Goal: Task Accomplishment & Management: Manage account settings

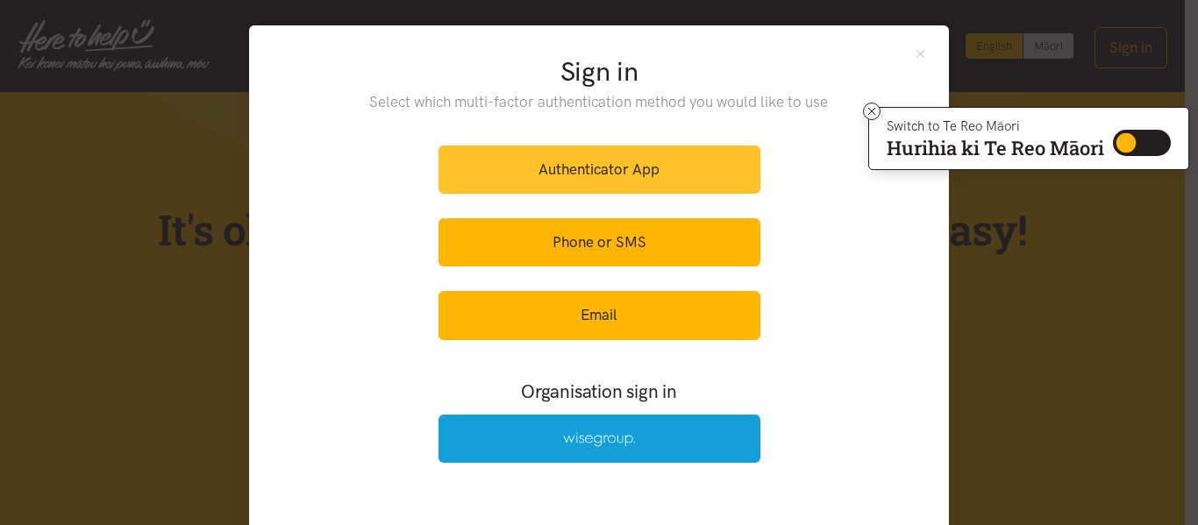
click at [634, 162] on link "Authenticator App" at bounding box center [599, 170] width 322 height 48
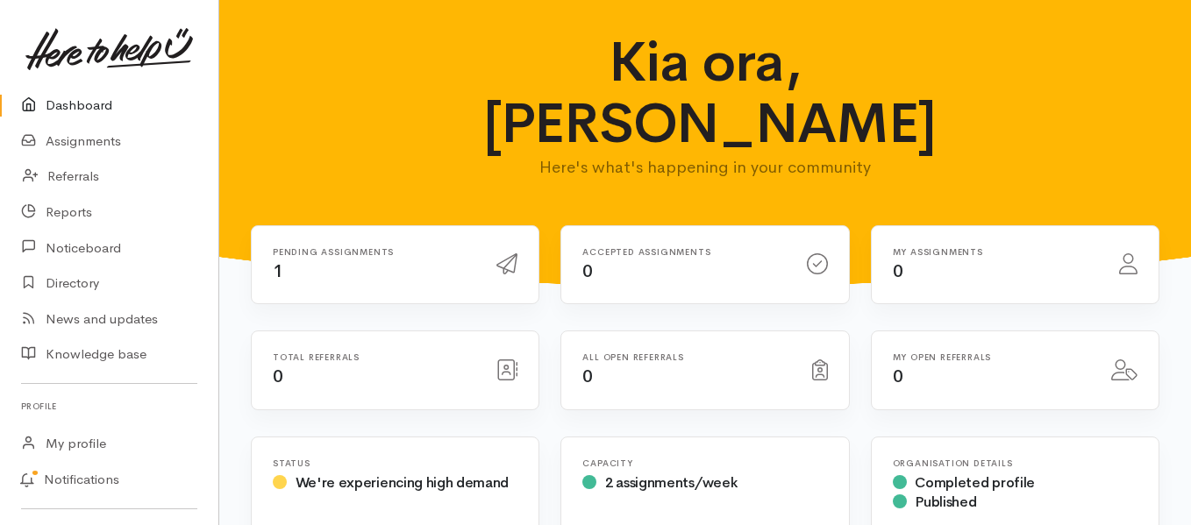
click at [362, 247] on div "Pending assignments 1" at bounding box center [374, 265] width 224 height 36
click at [107, 106] on link "Dashboard" at bounding box center [109, 106] width 218 height 36
drag, startPoint x: 0, startPoint y: 0, endPoint x: 328, endPoint y: 217, distance: 393.5
click at [328, 247] on div "Pending assignments 1" at bounding box center [374, 265] width 224 height 36
click at [310, 247] on h6 "Pending assignments" at bounding box center [374, 252] width 203 height 10
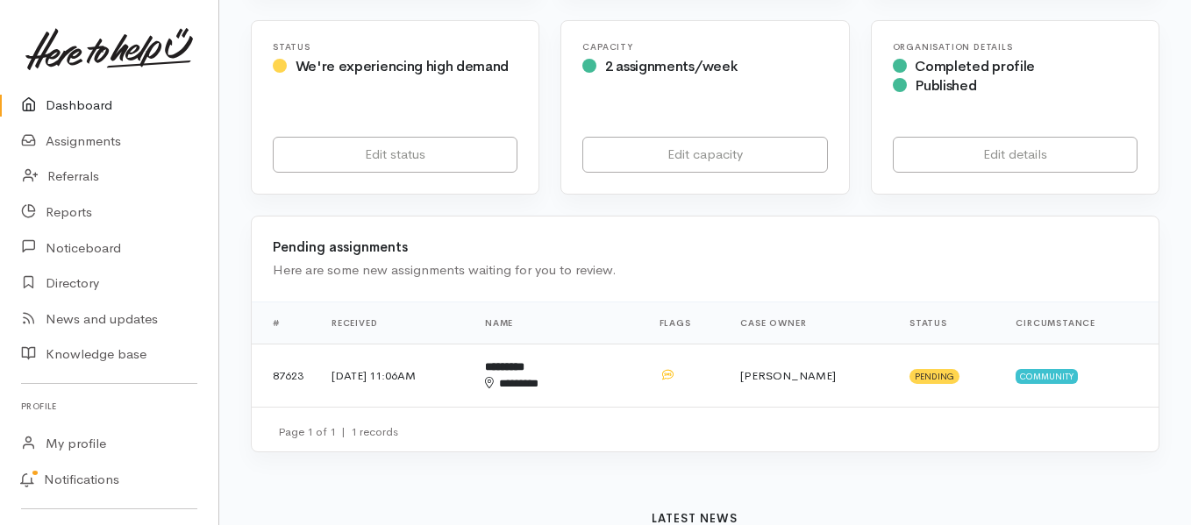
scroll to position [449, 0]
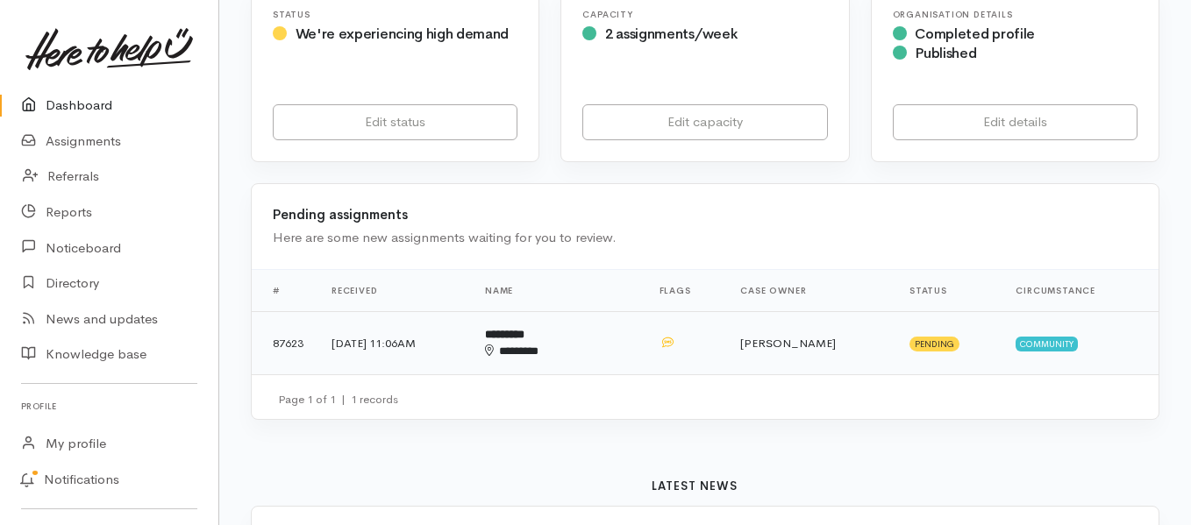
click at [391, 311] on td "[DATE] 11:06AM" at bounding box center [393, 342] width 153 height 63
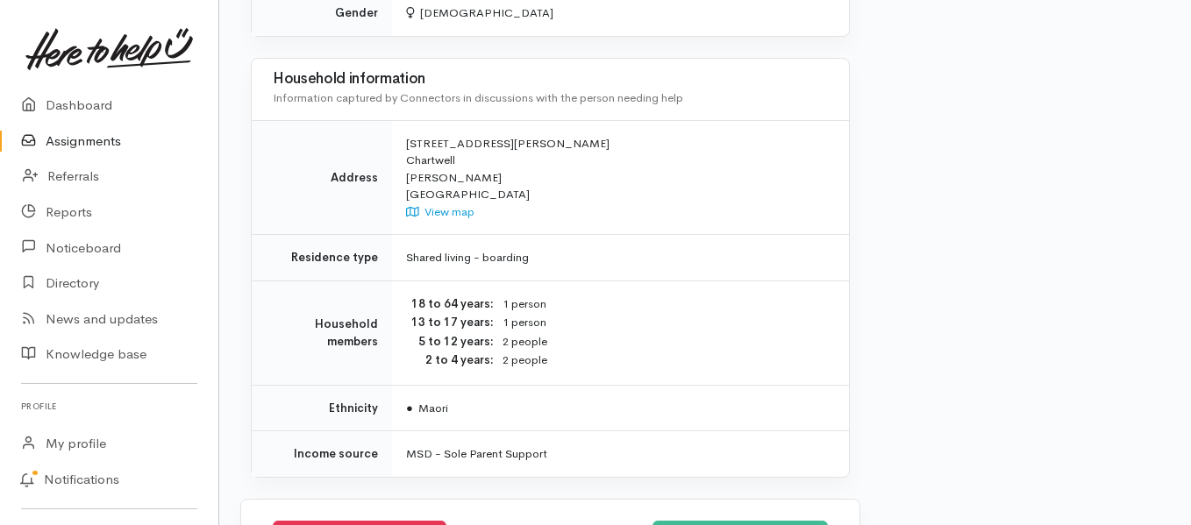
scroll to position [1260, 0]
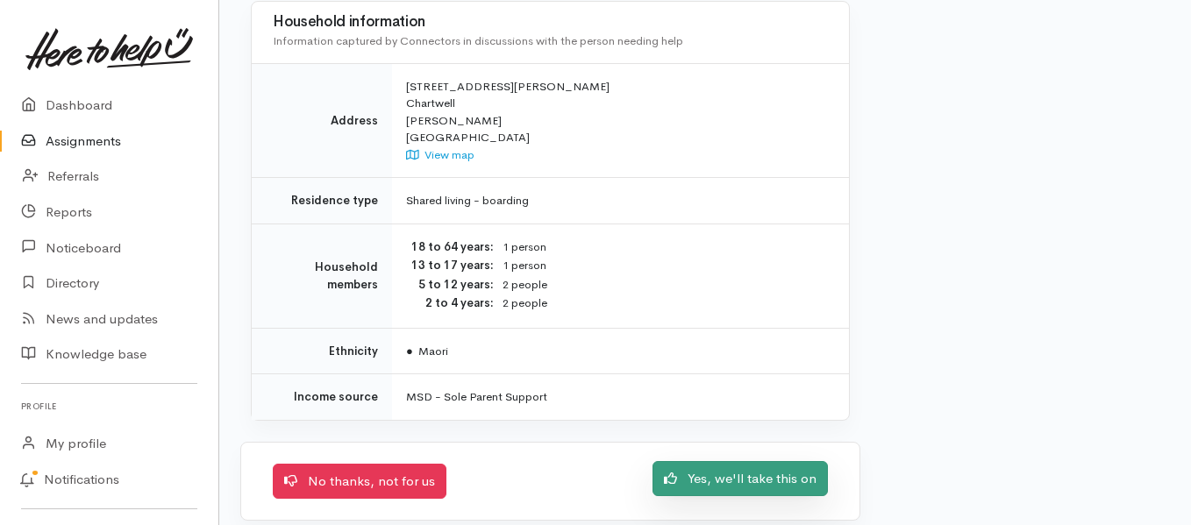
click at [752, 461] on link "Yes, we'll take this on" at bounding box center [739, 479] width 175 height 36
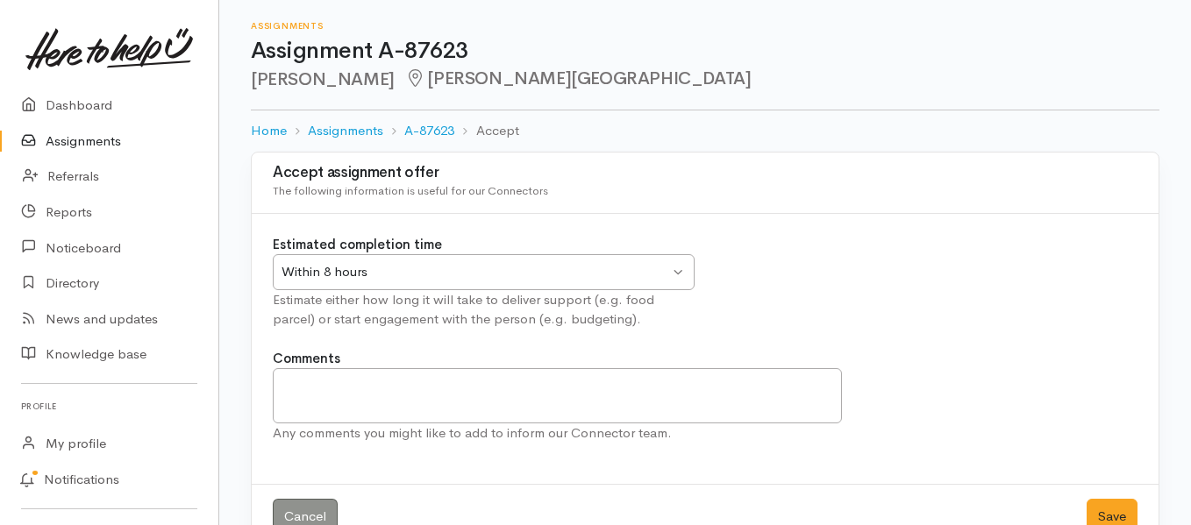
click at [674, 273] on div "Within 8 hours Within 8 hours" at bounding box center [484, 272] width 422 height 36
click at [1115, 512] on button "Save" at bounding box center [1111, 517] width 51 height 36
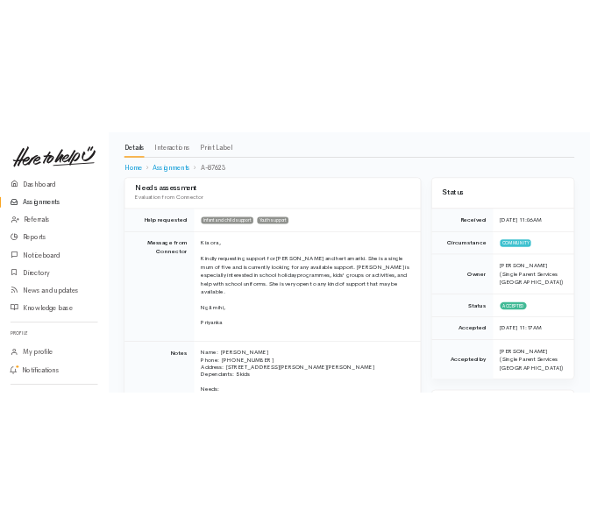
scroll to position [101, 0]
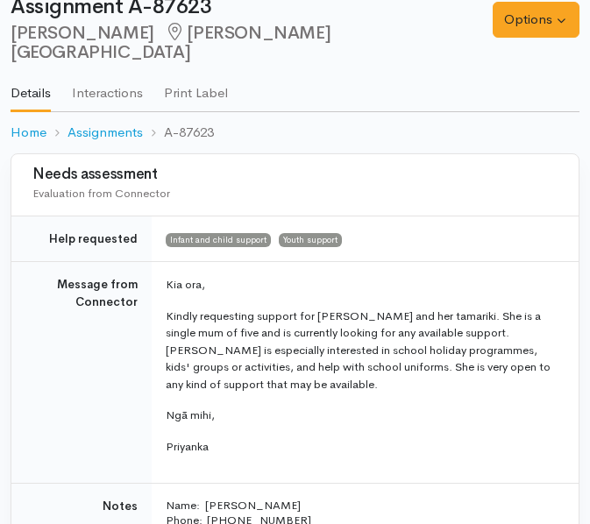
click at [566, 112] on ol "Home Assignments A-87623" at bounding box center [295, 132] width 569 height 41
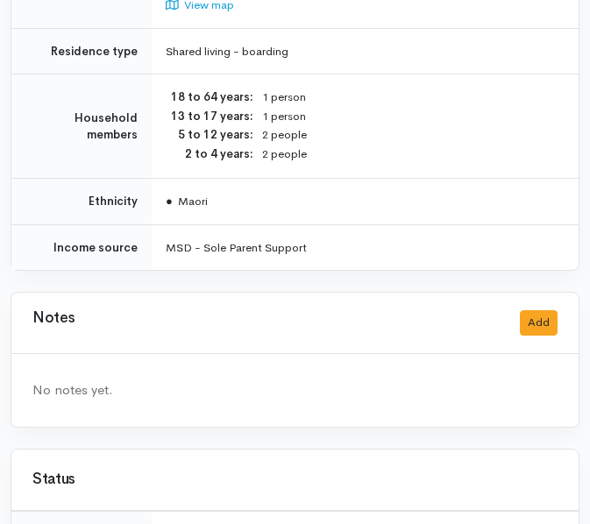
scroll to position [1364, 0]
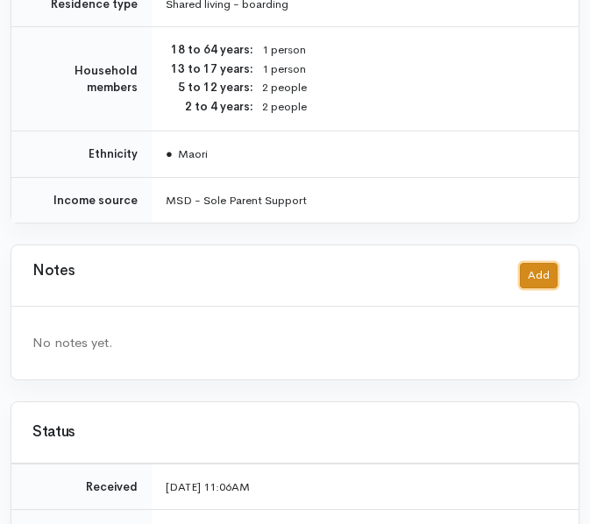
click at [538, 263] on button "Add" at bounding box center [539, 275] width 38 height 25
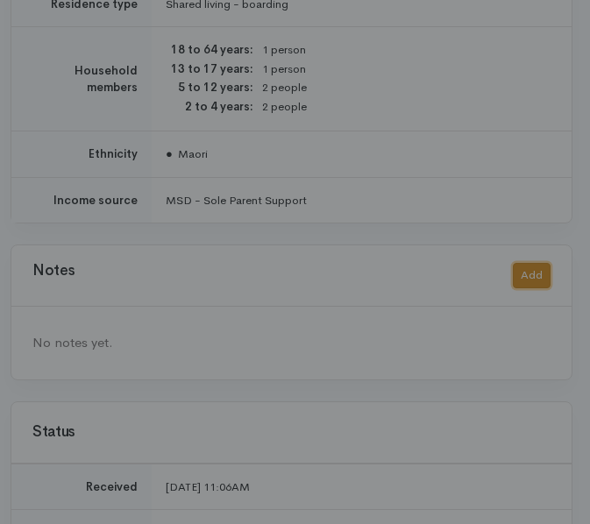
scroll to position [1347, 0]
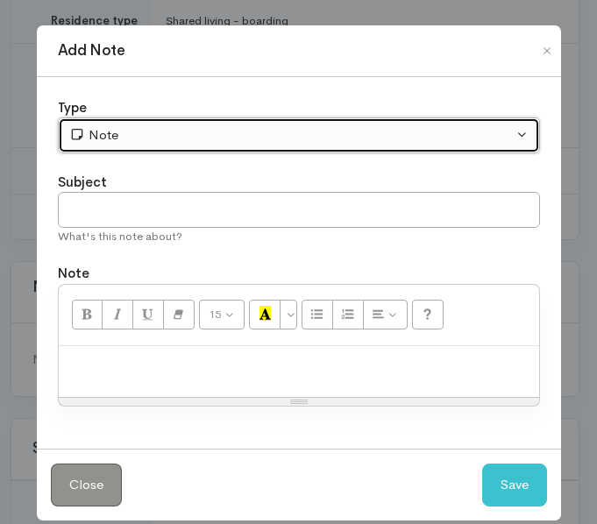
click at [227, 133] on div "Note" at bounding box center [291, 135] width 444 height 20
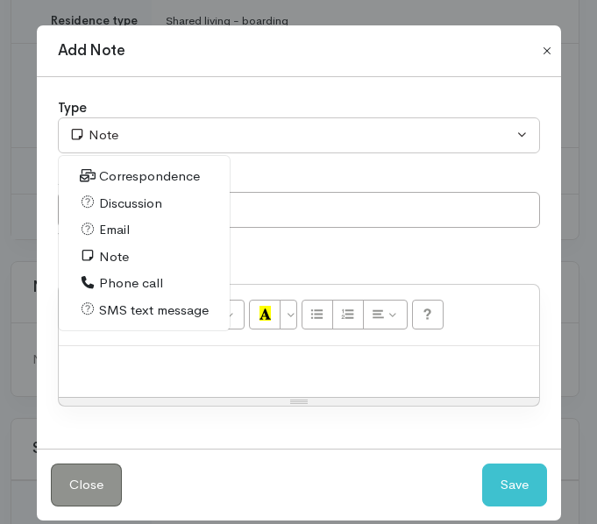
click at [538, 50] on button "Close" at bounding box center [547, 50] width 28 height 21
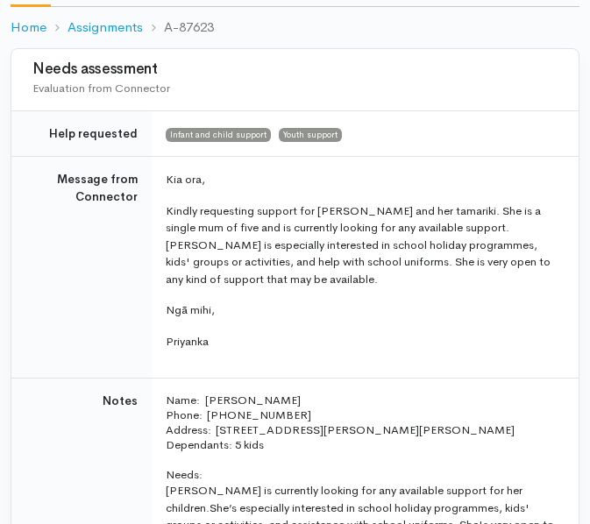
scroll to position [227, 0]
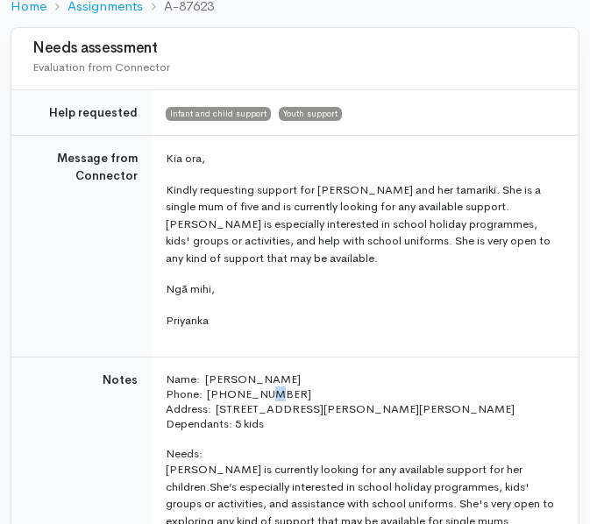
click at [263, 376] on p "Name: Kiri Toko Phone:  0211445557" at bounding box center [362, 387] width 392 height 30
click at [269, 376] on p "Name: Kiri Toko Phone:  0211445557" at bounding box center [362, 387] width 392 height 30
drag, startPoint x: 269, startPoint y: 376, endPoint x: 210, endPoint y: 376, distance: 59.6
click at [210, 376] on p "Name: Kiri Toko Phone:  0211445557" at bounding box center [362, 387] width 392 height 30
copy p "211445557"
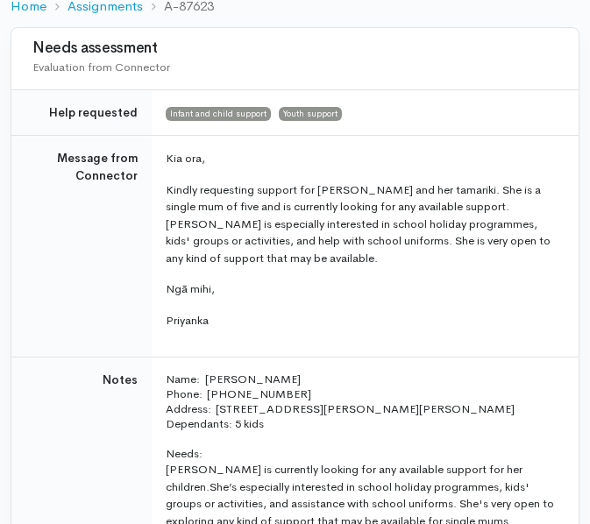
click at [564, 147] on td "Kia ora, Kindly requesting support for Kiri and her tamariki. She is a single m…" at bounding box center [365, 247] width 427 height 222
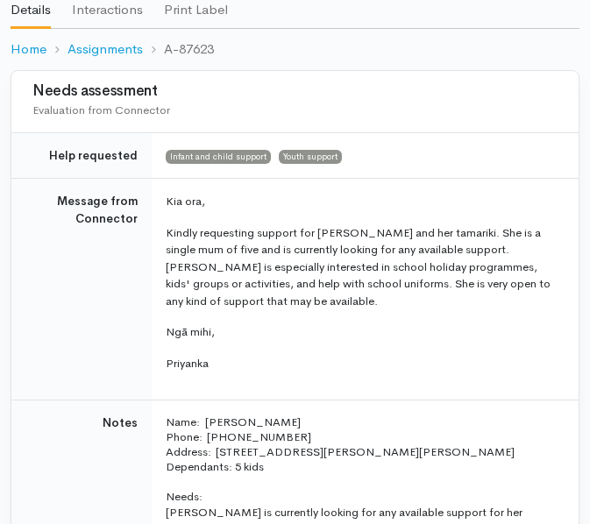
scroll to position [159, 0]
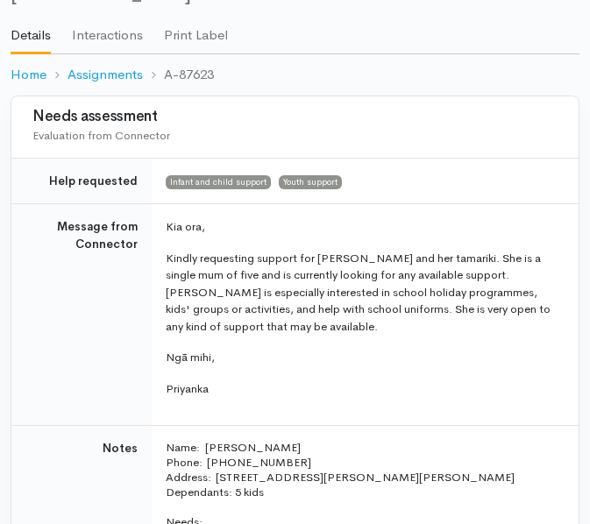
click at [338, 349] on p "Ngā mihi," at bounding box center [362, 358] width 392 height 18
click at [411, 360] on td "Kia ora, Kindly requesting support for Kiri and her tamariki. She is a single m…" at bounding box center [365, 315] width 427 height 222
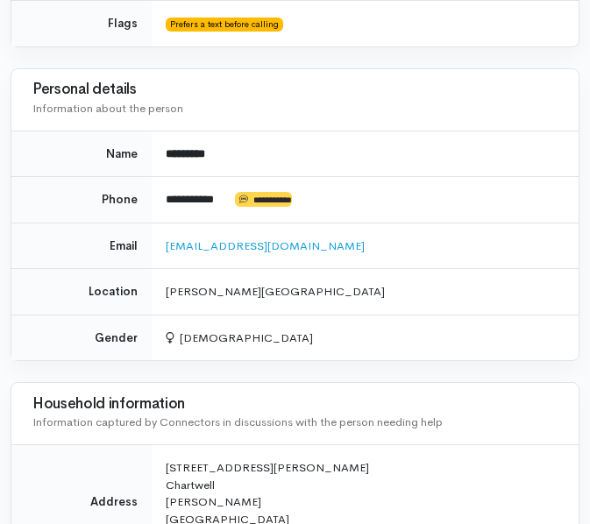
scroll to position [832, 0]
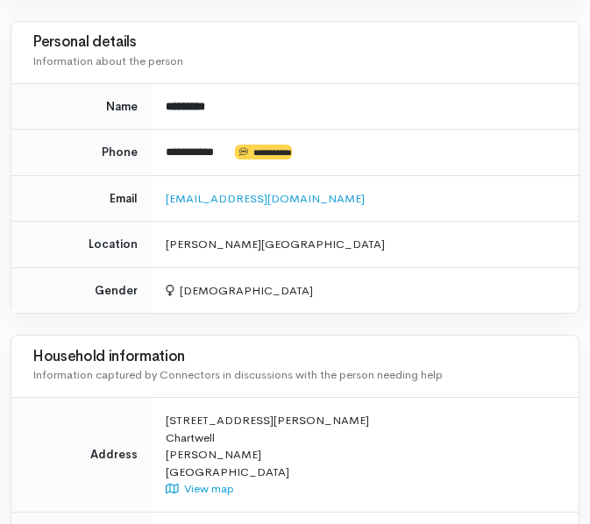
click at [438, 344] on div "Household information Information captured by Connectors in discussions with th…" at bounding box center [294, 367] width 525 height 46
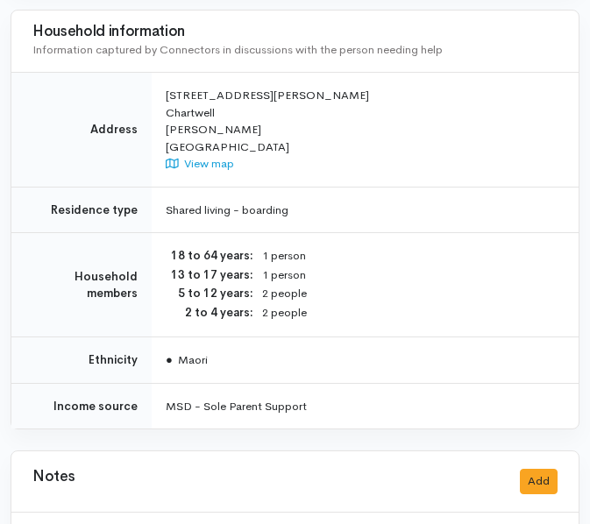
scroll to position [1150, 0]
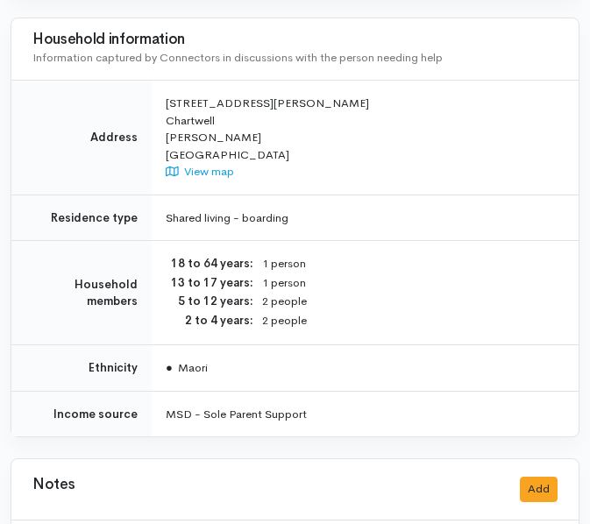
click at [383, 393] on td "MSD - Sole Parent Support" at bounding box center [365, 414] width 427 height 46
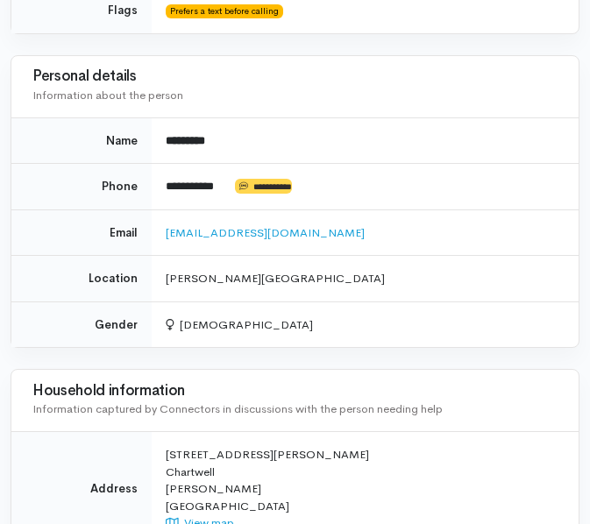
scroll to position [788, 0]
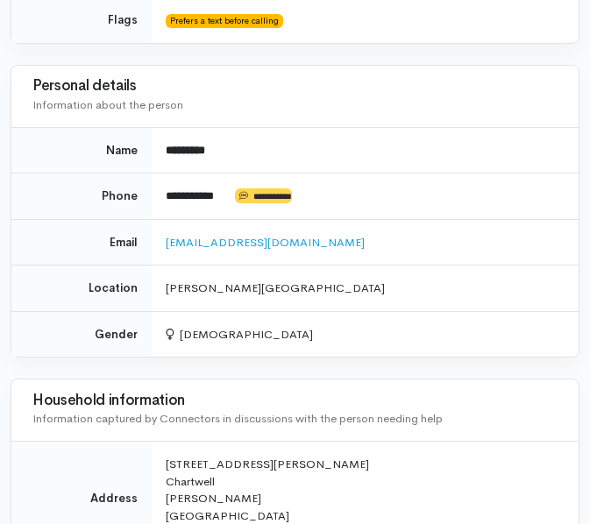
click at [536, 219] on td "djavariefaithnoahisla@gmail.com" at bounding box center [365, 242] width 427 height 46
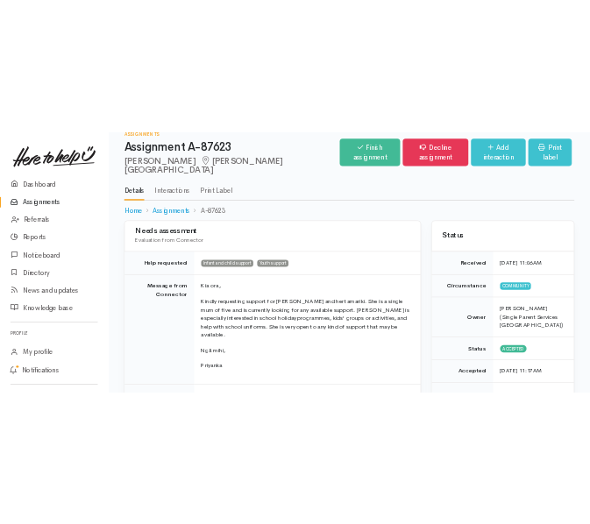
scroll to position [17, 0]
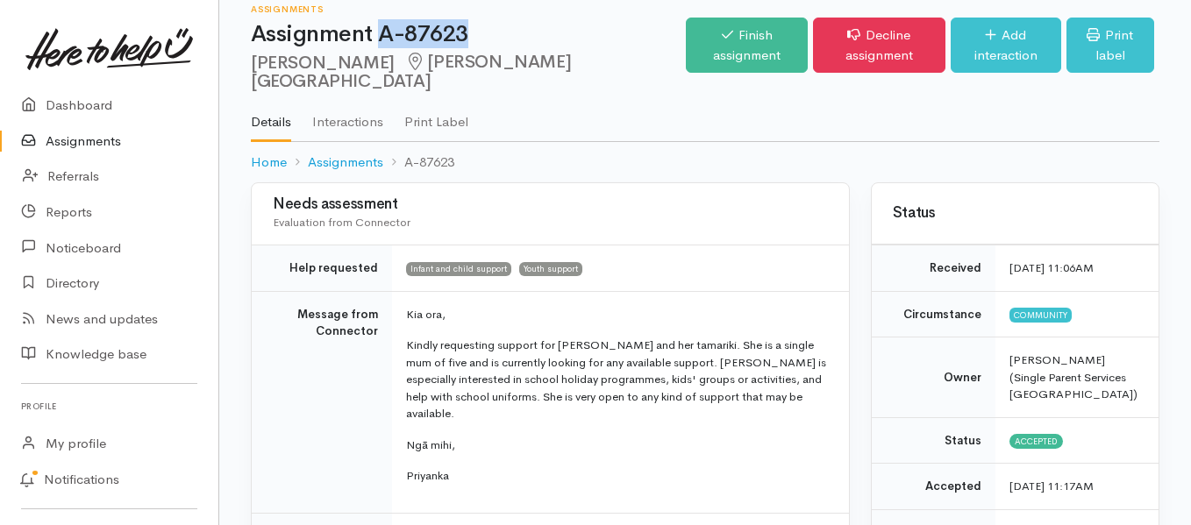
drag, startPoint x: 467, startPoint y: 32, endPoint x: 382, endPoint y: 42, distance: 85.7
click at [382, 42] on h1 "Assignment A-87623" at bounding box center [468, 34] width 435 height 25
copy h1 "A-87623"
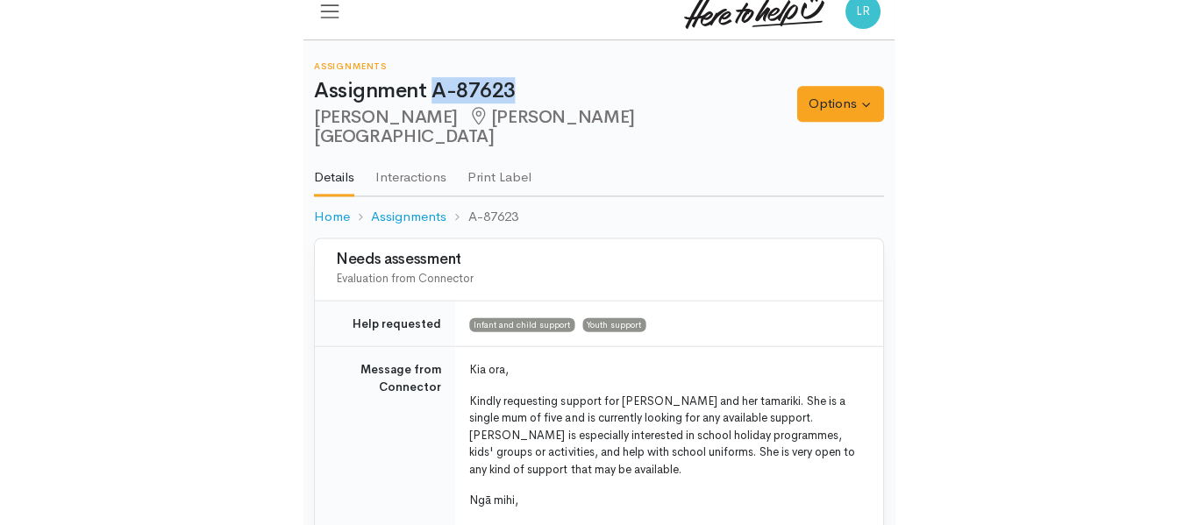
scroll to position [11, 0]
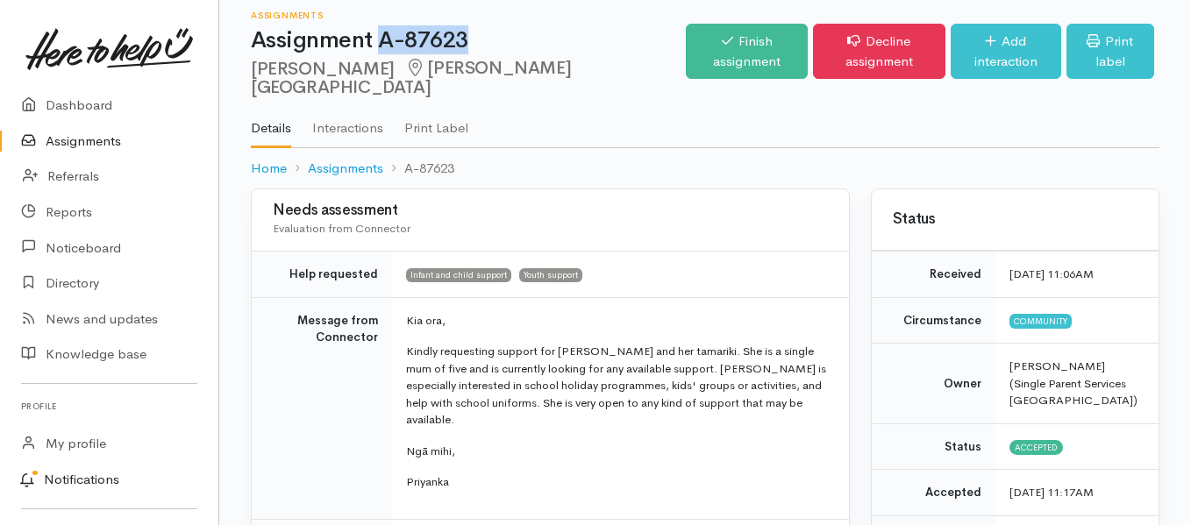
click at [74, 478] on link "Notifications" at bounding box center [107, 480] width 224 height 37
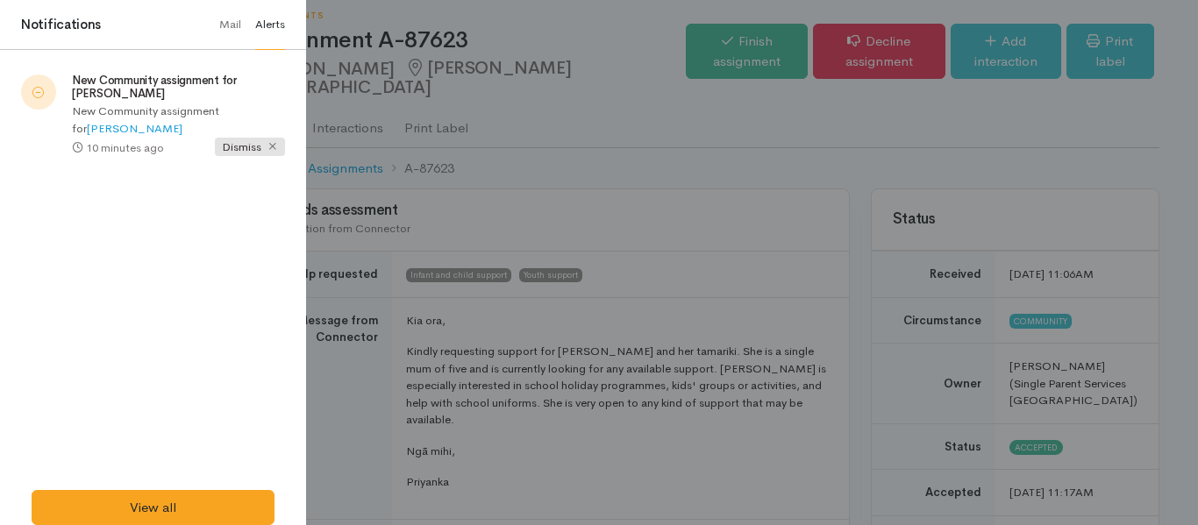
click at [111, 103] on p "New Community assignment for Kiri Toko" at bounding box center [178, 120] width 213 height 34
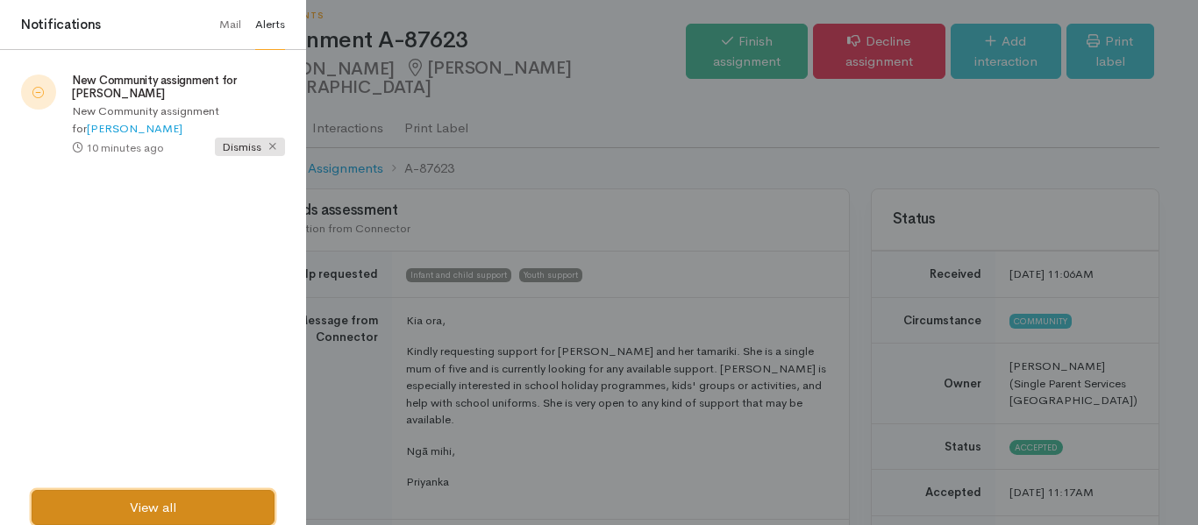
click at [164, 503] on link "View all" at bounding box center [153, 508] width 243 height 36
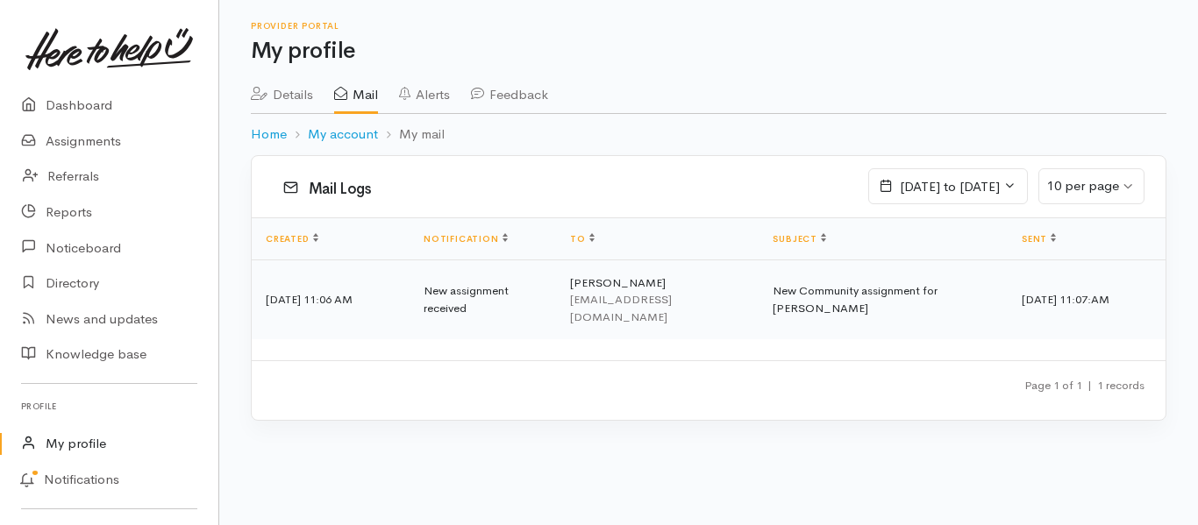
click at [852, 303] on td "New Community assignment for [PERSON_NAME]" at bounding box center [882, 300] width 249 height 80
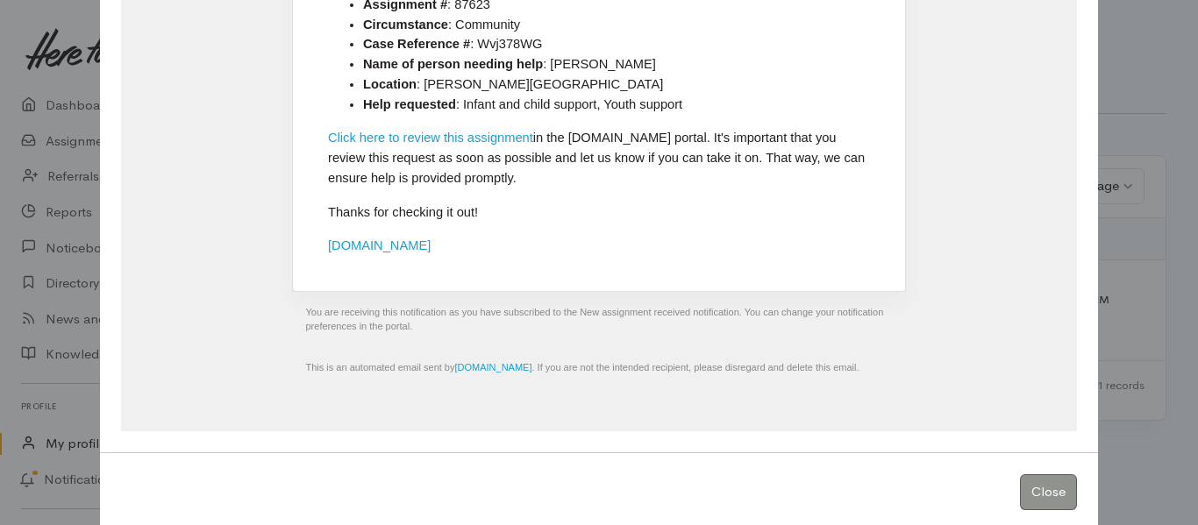
scroll to position [372, 0]
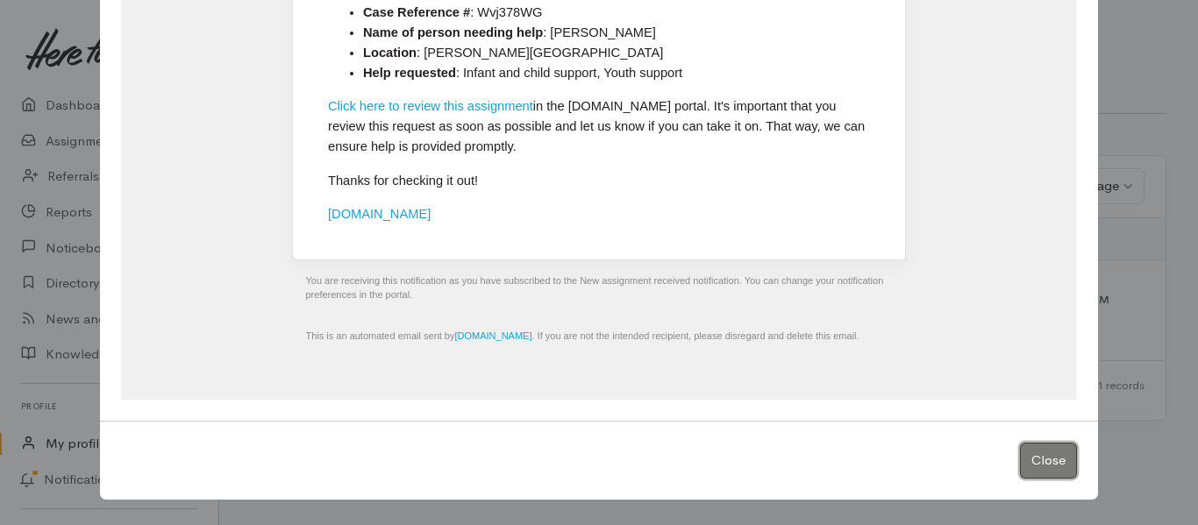
click at [1038, 454] on button "Close" at bounding box center [1048, 461] width 57 height 36
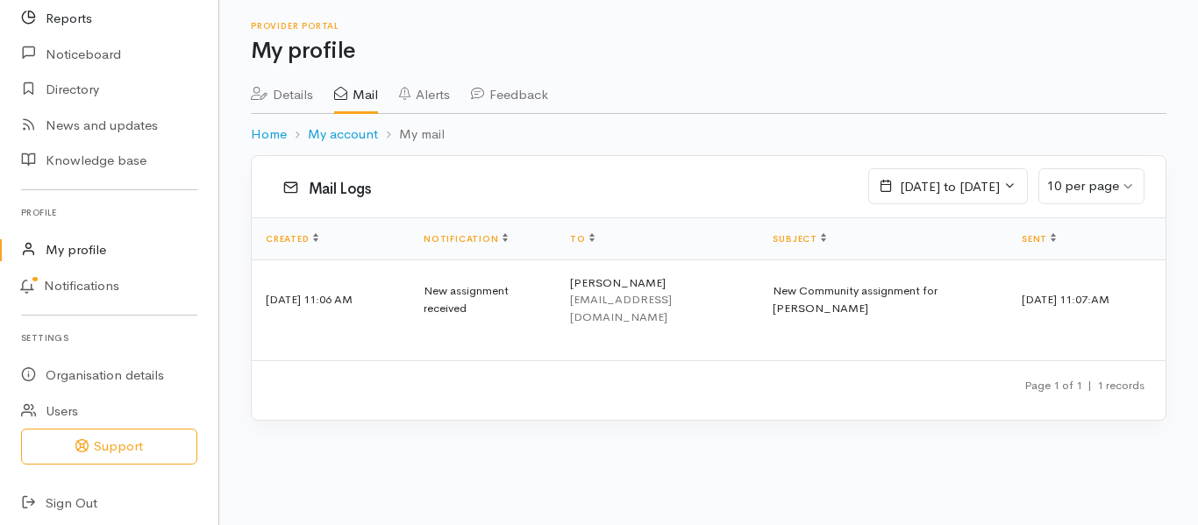
scroll to position [201, 0]
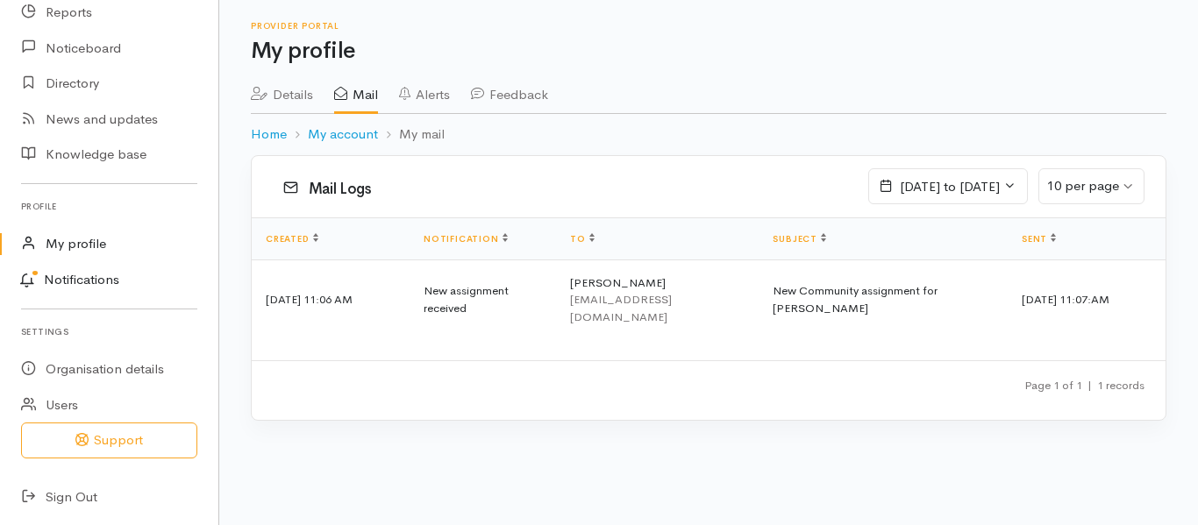
click at [82, 282] on link "Notifications" at bounding box center [107, 280] width 224 height 37
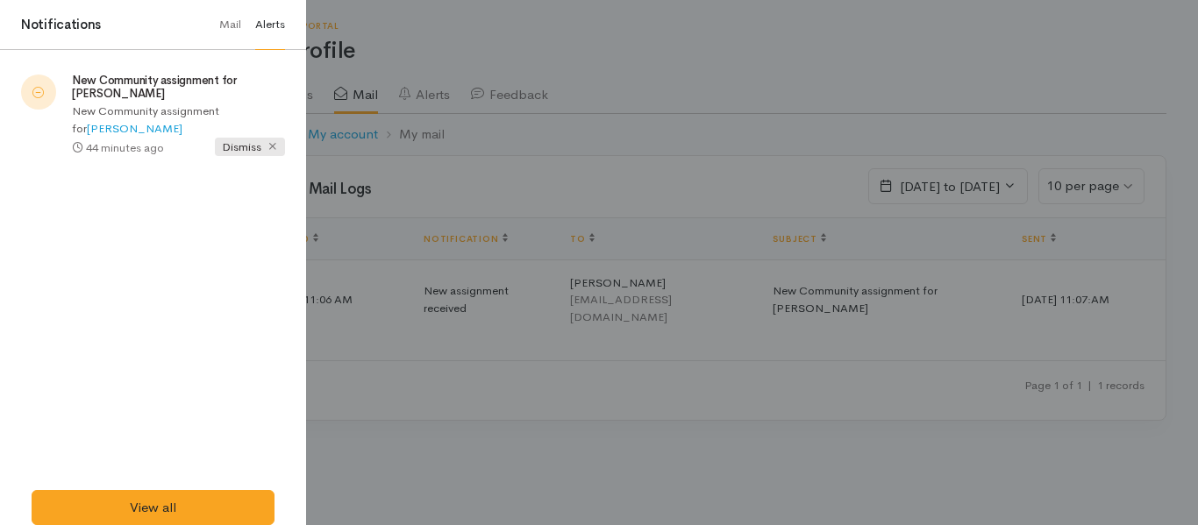
click at [236, 138] on span "Dismiss" at bounding box center [250, 147] width 70 height 18
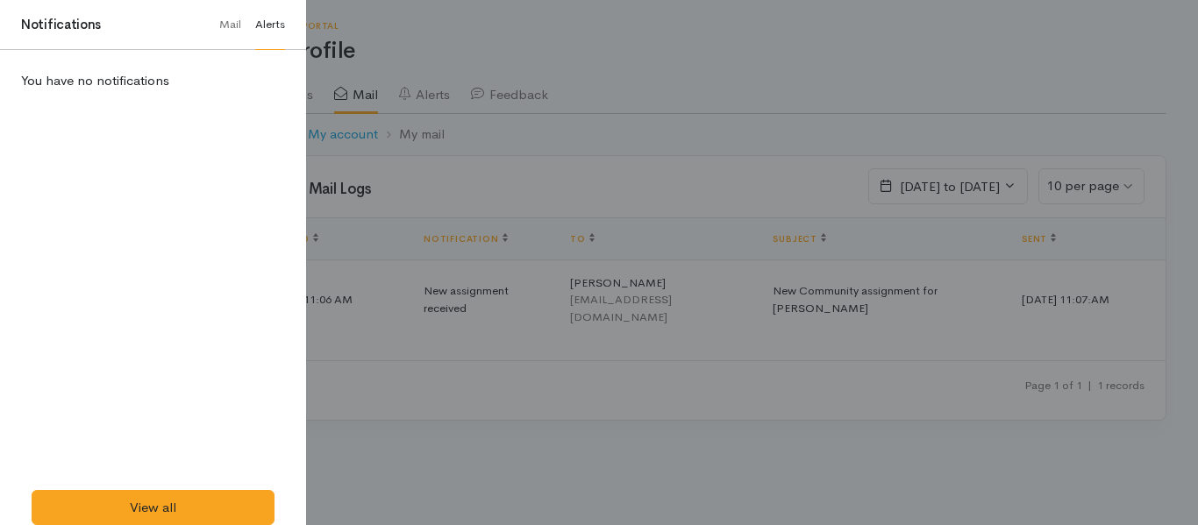
click at [399, 446] on div at bounding box center [599, 262] width 1198 height 525
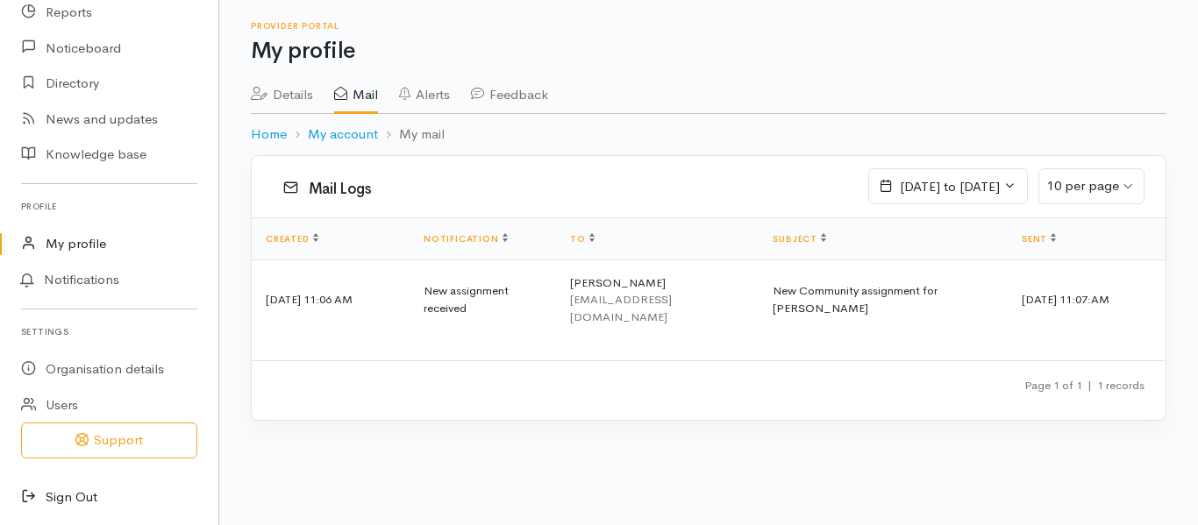
click at [77, 490] on link "Sign Out" at bounding box center [109, 498] width 218 height 36
